Goal: Task Accomplishment & Management: Use online tool/utility

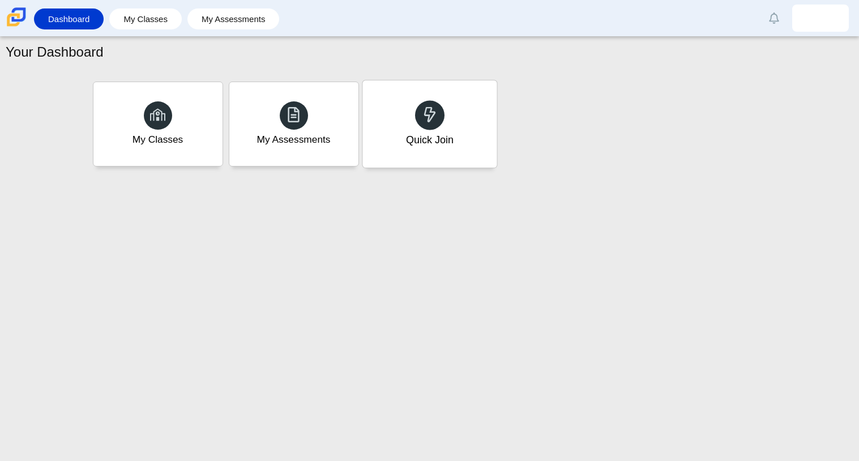
click at [486, 112] on div "Quick Join" at bounding box center [429, 123] width 134 height 87
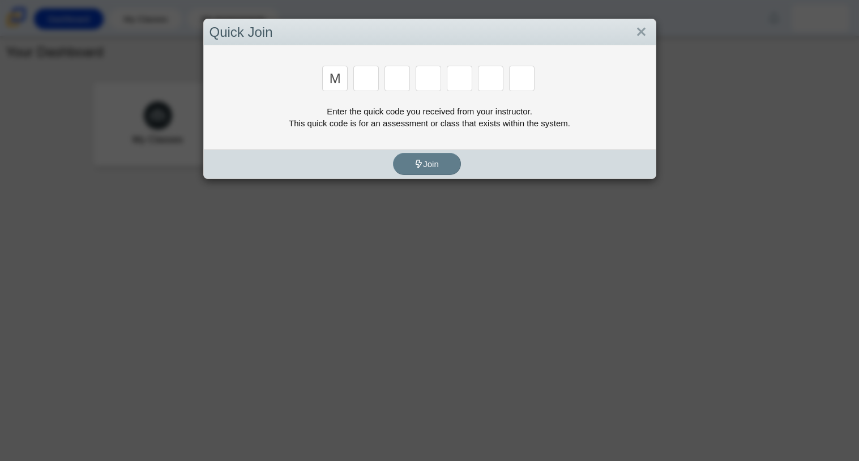
type input "m"
type input "7"
type input "m"
type input "f"
type input "7"
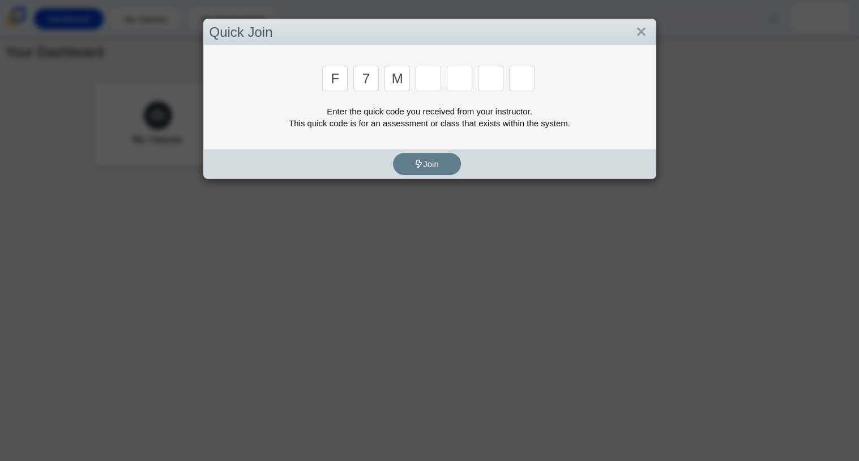
type input "m"
type input "c"
type input "h"
type input "w"
type input "k"
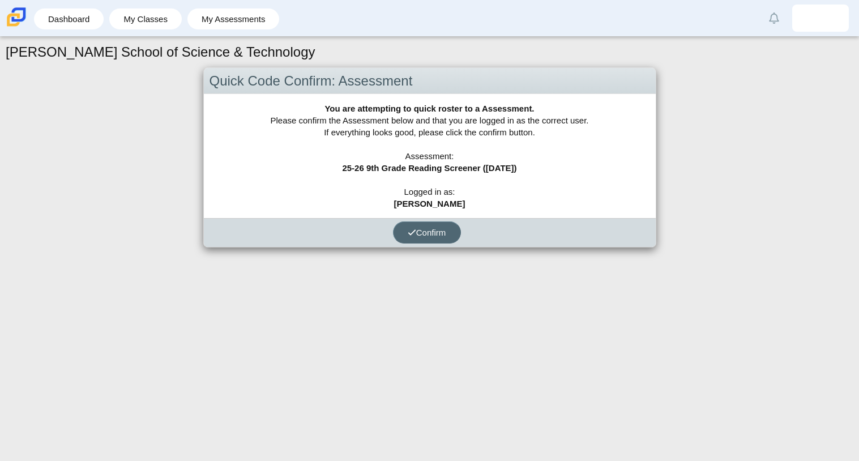
click at [436, 231] on span "Confirm" at bounding box center [427, 233] width 38 height 10
